Goal: Find contact information: Find contact information

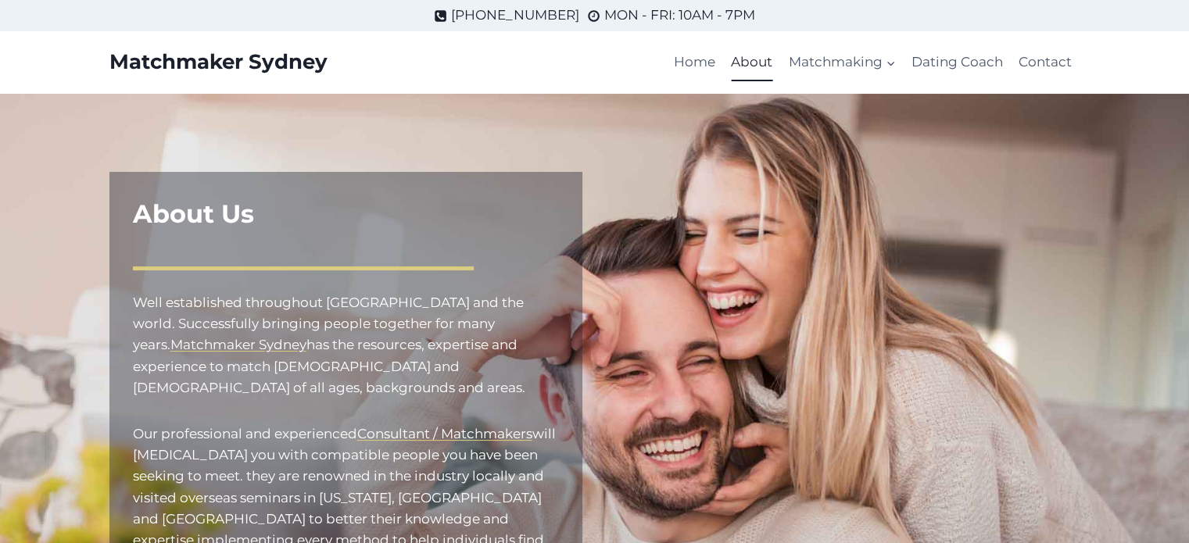
click at [301, 59] on p "Matchmaker Sydney" at bounding box center [218, 62] width 218 height 24
click at [1033, 65] on link "Contact" at bounding box center [1045, 63] width 69 height 38
click at [1048, 63] on link "Contact" at bounding box center [1045, 63] width 69 height 38
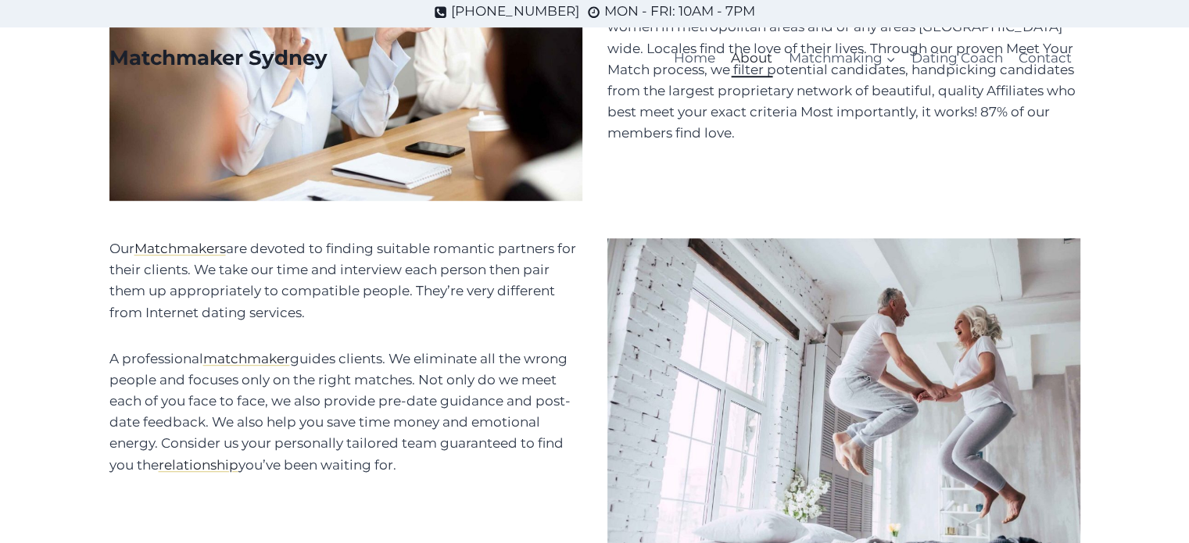
scroll to position [1837, 0]
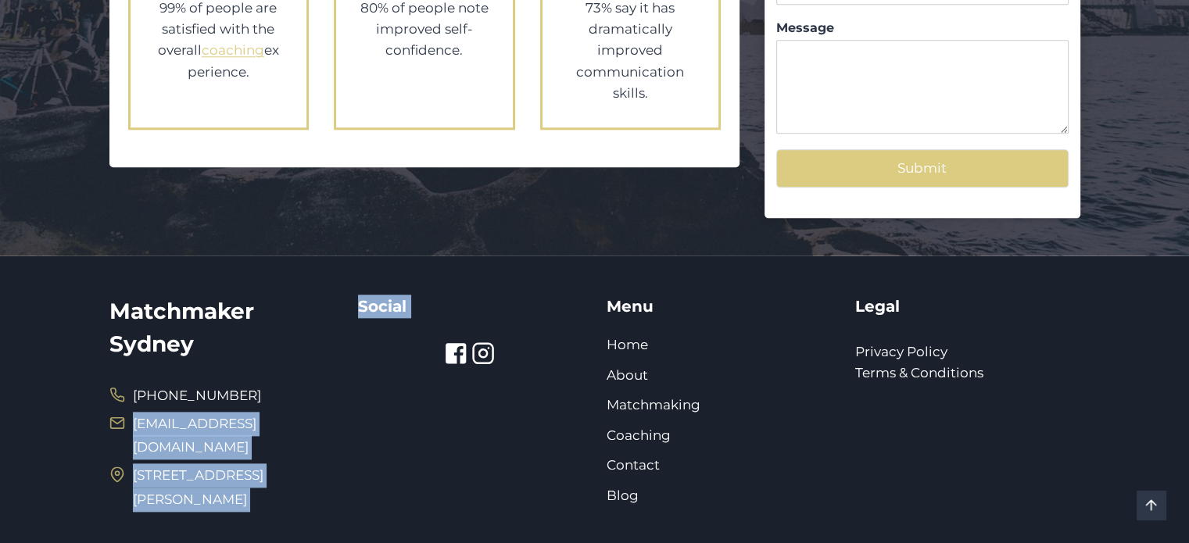
drag, startPoint x: 378, startPoint y: 402, endPoint x: 133, endPoint y: 411, distance: 245.6
click at [133, 411] on div "Matchmaker Sydney [PHONE_NUMBER] [EMAIL_ADDRESS][DOMAIN_NAME] [STREET_ADDRESS][…" at bounding box center [594, 407] width 971 height 302
click at [434, 437] on div "Social" at bounding box center [470, 407] width 225 height 224
drag, startPoint x: 367, startPoint y: 399, endPoint x: 131, endPoint y: 413, distance: 235.7
click at [131, 413] on div "Matchmaker Sydney [PHONE_NUMBER] [EMAIL_ADDRESS][DOMAIN_NAME] [STREET_ADDRESS][…" at bounding box center [594, 407] width 971 height 302
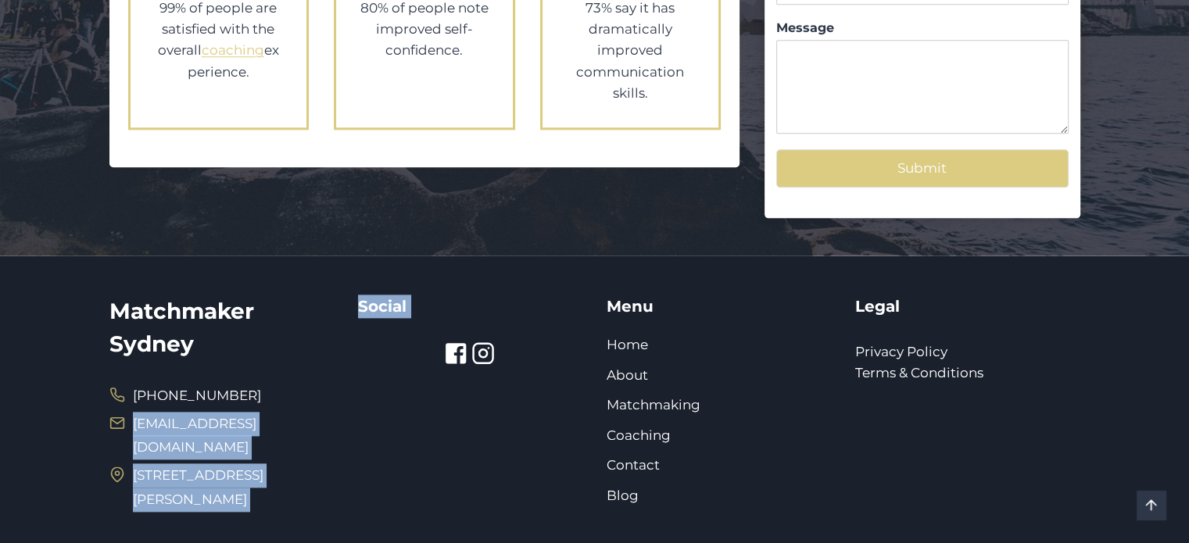
copy div "[EMAIL_ADDRESS][DOMAIN_NAME] [STREET_ADDRESS][PERSON_NAME] Social"
